Goal: Use online tool/utility: Utilize a website feature to perform a specific function

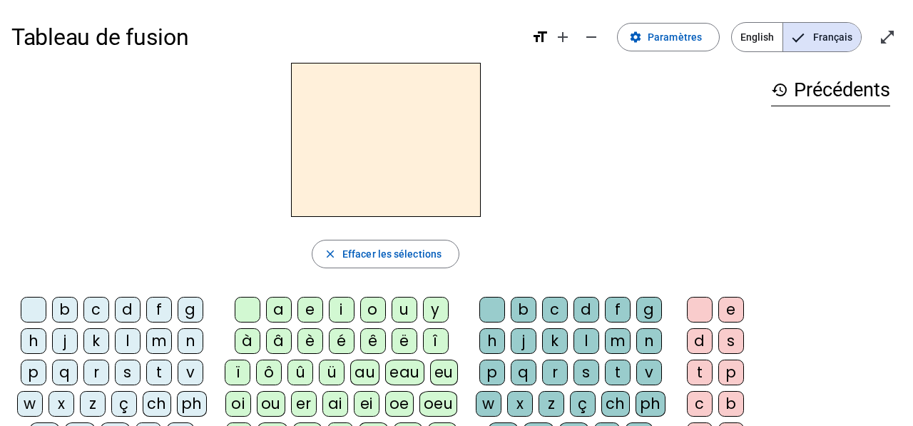
click at [150, 312] on div "f" at bounding box center [159, 310] width 26 height 26
click at [277, 310] on div "a" at bounding box center [279, 310] width 26 height 26
click at [129, 372] on div "s" at bounding box center [128, 373] width 26 height 26
click at [186, 333] on div "n" at bounding box center [191, 341] width 26 height 26
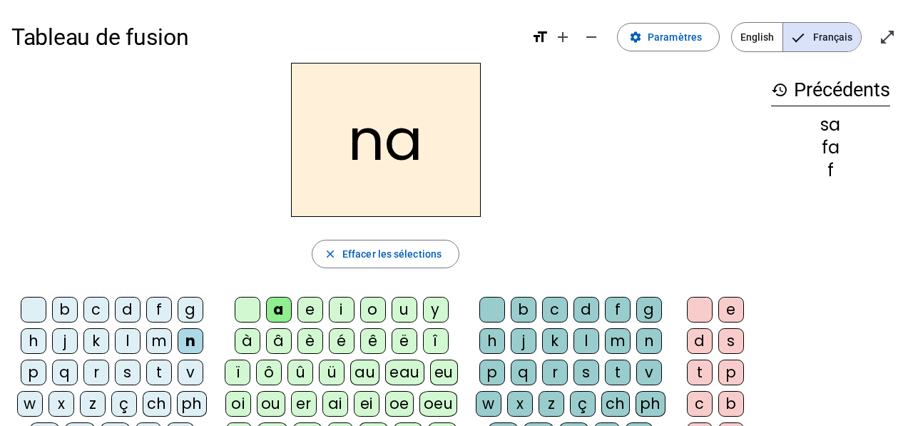
click at [67, 340] on div "j" at bounding box center [65, 341] width 26 height 26
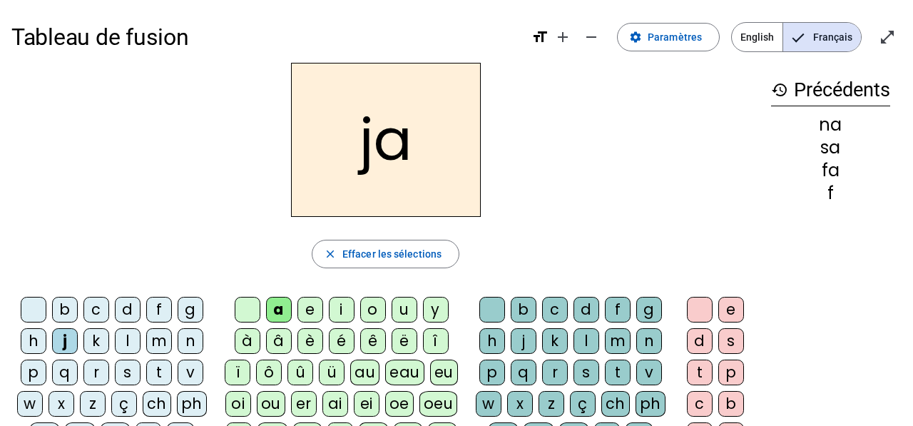
click at [97, 370] on div "r" at bounding box center [96, 373] width 26 height 26
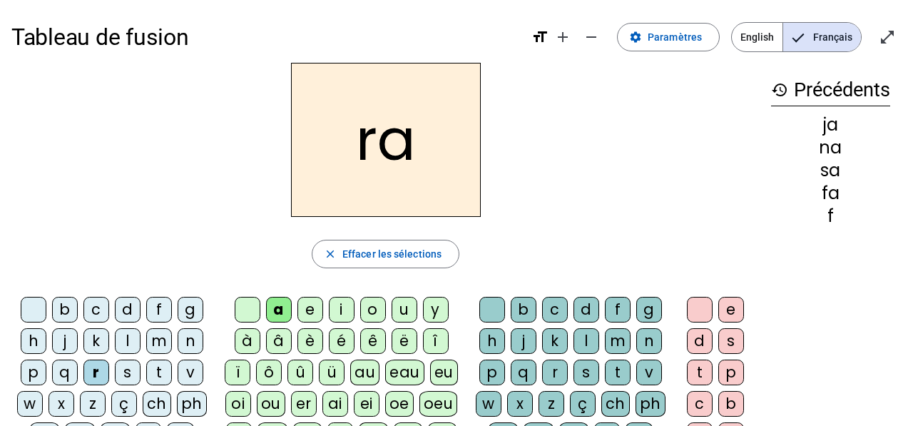
click at [313, 309] on div "e" at bounding box center [310, 310] width 26 height 26
click at [349, 308] on div "i" at bounding box center [342, 310] width 26 height 26
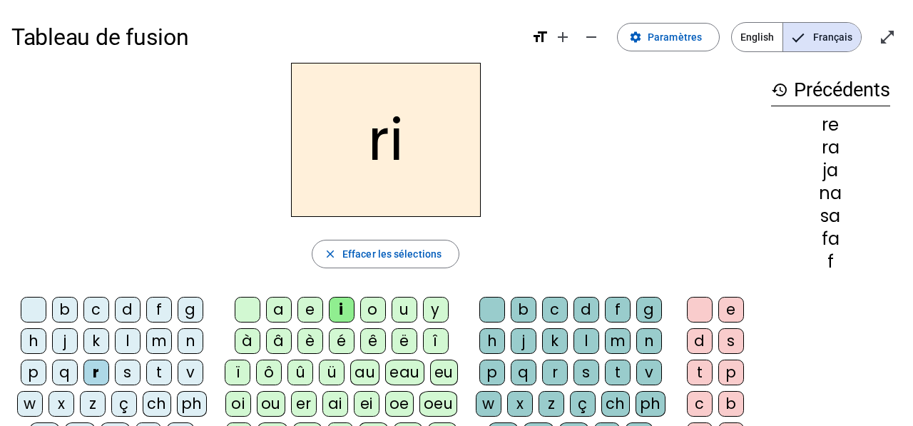
click at [372, 307] on div "o" at bounding box center [373, 310] width 26 height 26
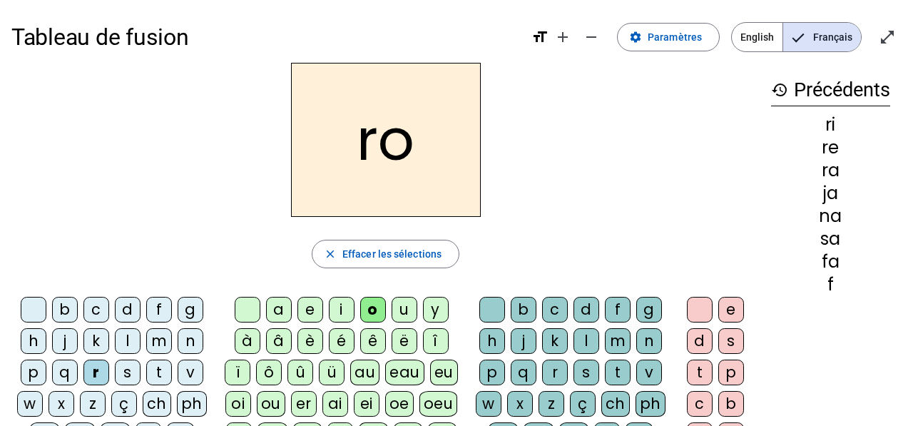
click at [401, 302] on div "u" at bounding box center [405, 310] width 26 height 26
click at [155, 371] on div "t" at bounding box center [159, 373] width 26 height 26
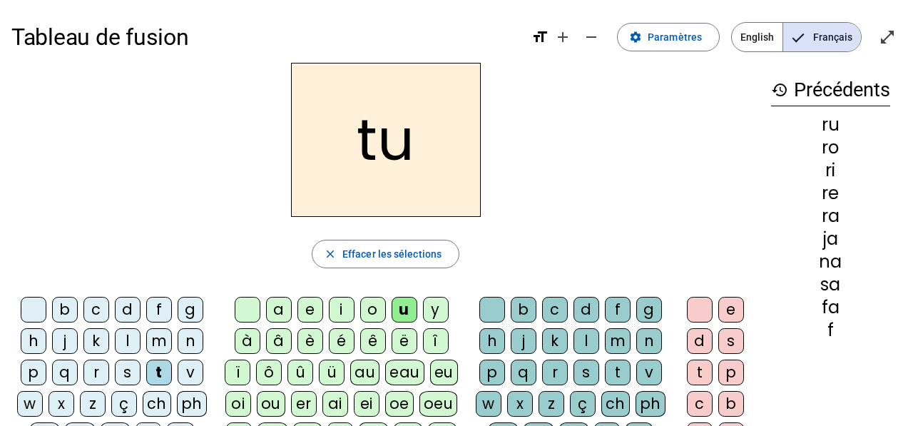
click at [332, 305] on div "i" at bounding box center [342, 310] width 26 height 26
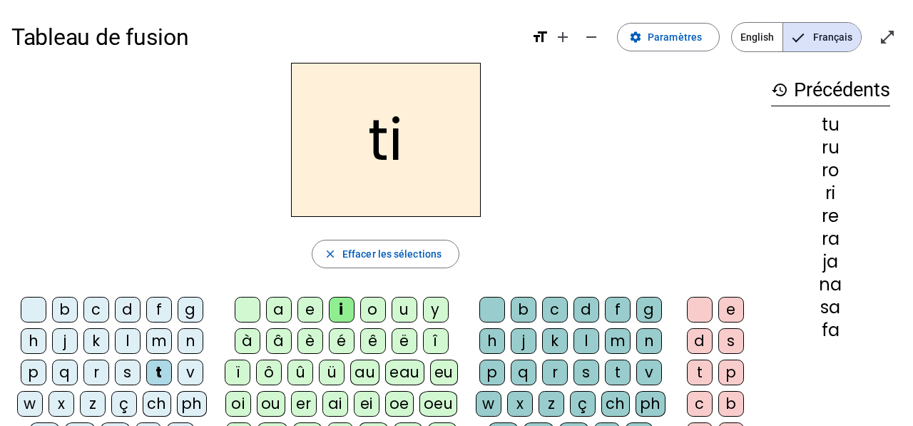
click at [556, 315] on div "c" at bounding box center [555, 310] width 26 height 26
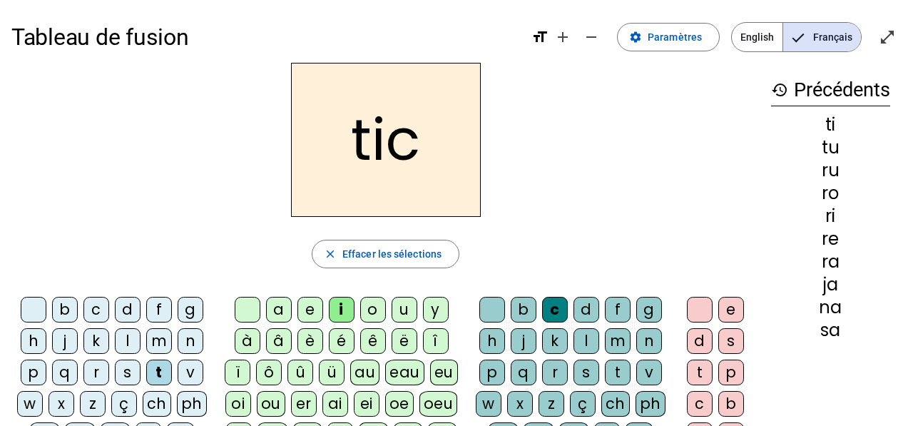
click at [517, 307] on div "b" at bounding box center [524, 310] width 26 height 26
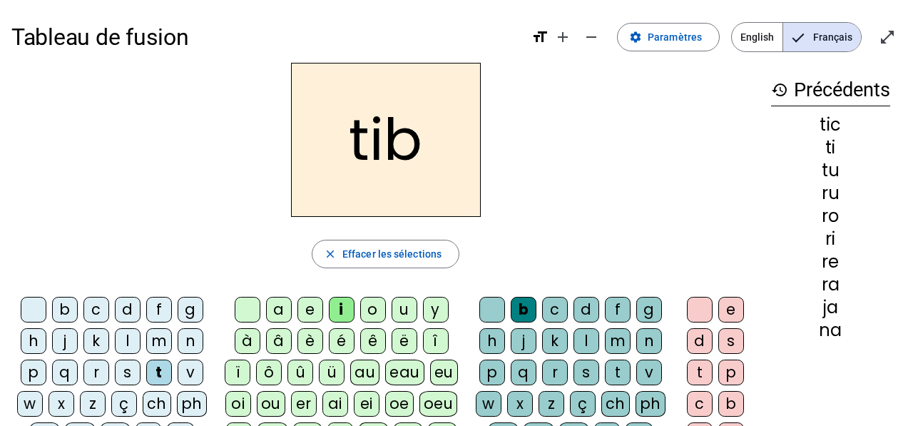
click at [616, 314] on div "f" at bounding box center [618, 310] width 26 height 26
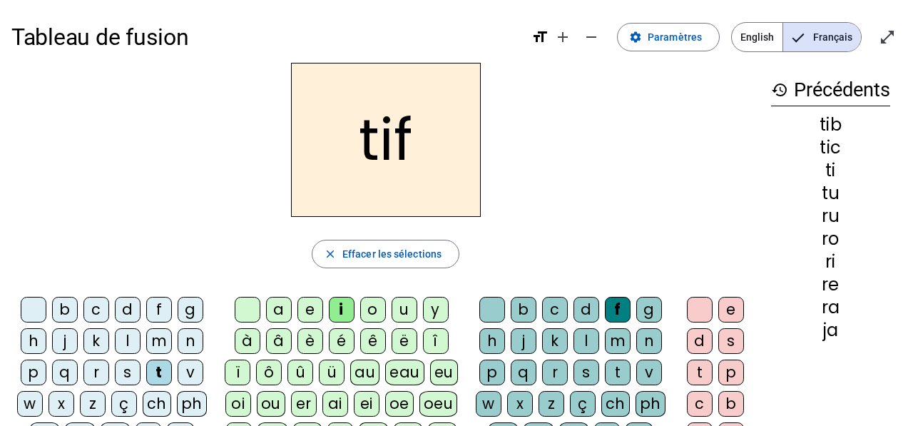
click at [607, 342] on div "m" at bounding box center [618, 341] width 26 height 26
